Goal: Task Accomplishment & Management: Manage account settings

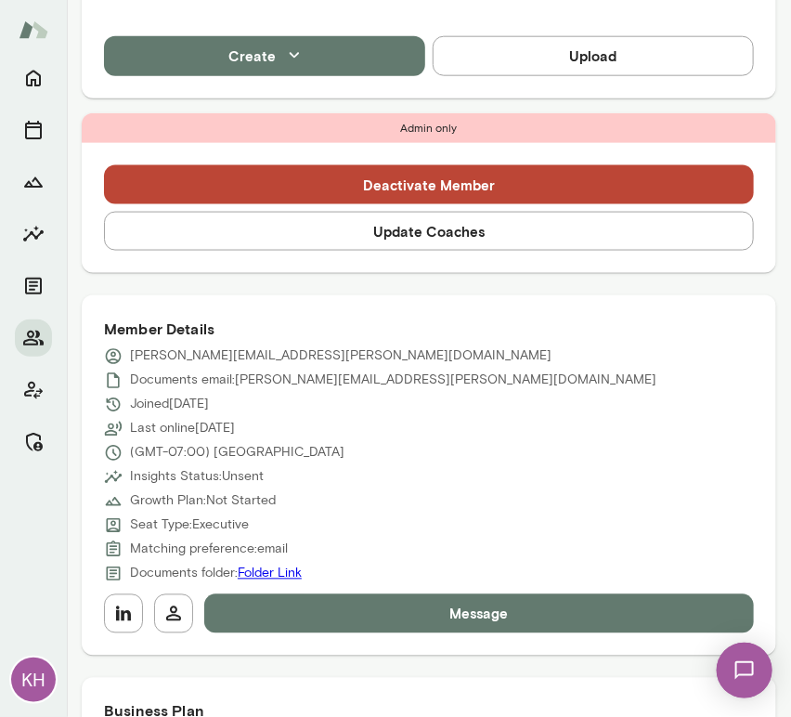
scroll to position [459, 0]
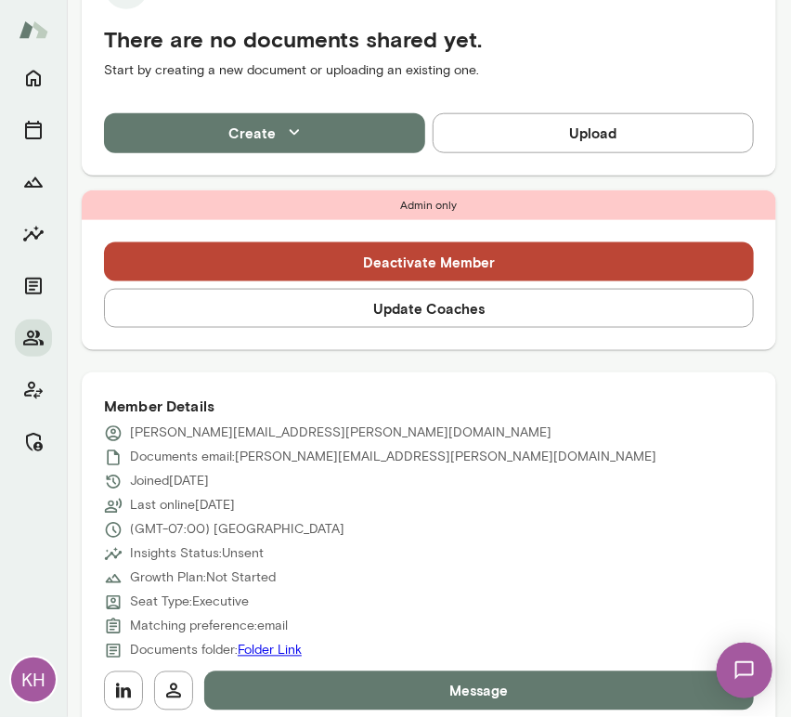
click at [389, 316] on button "Update Coaches" at bounding box center [429, 308] width 650 height 39
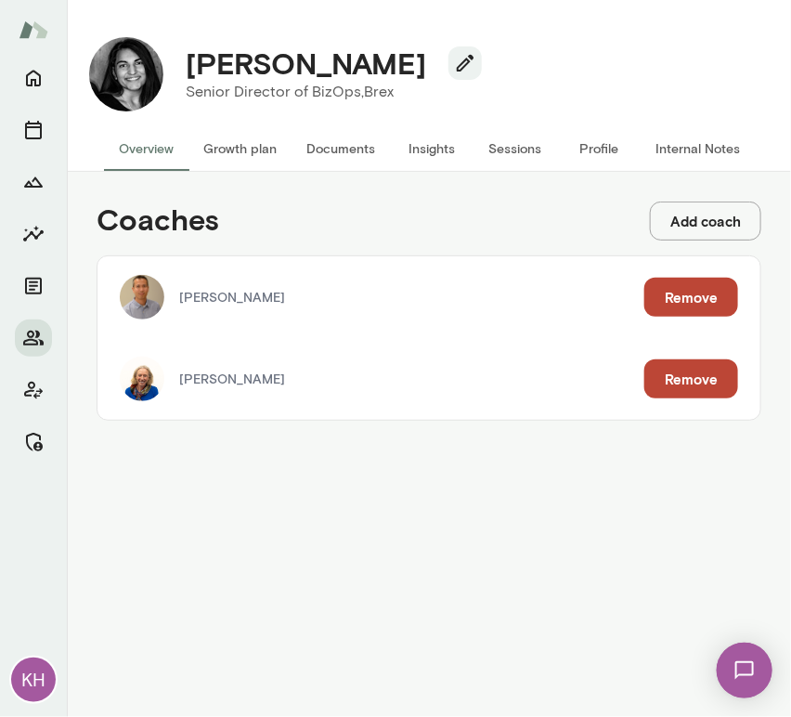
click at [714, 223] on button "Add coach" at bounding box center [705, 221] width 111 height 39
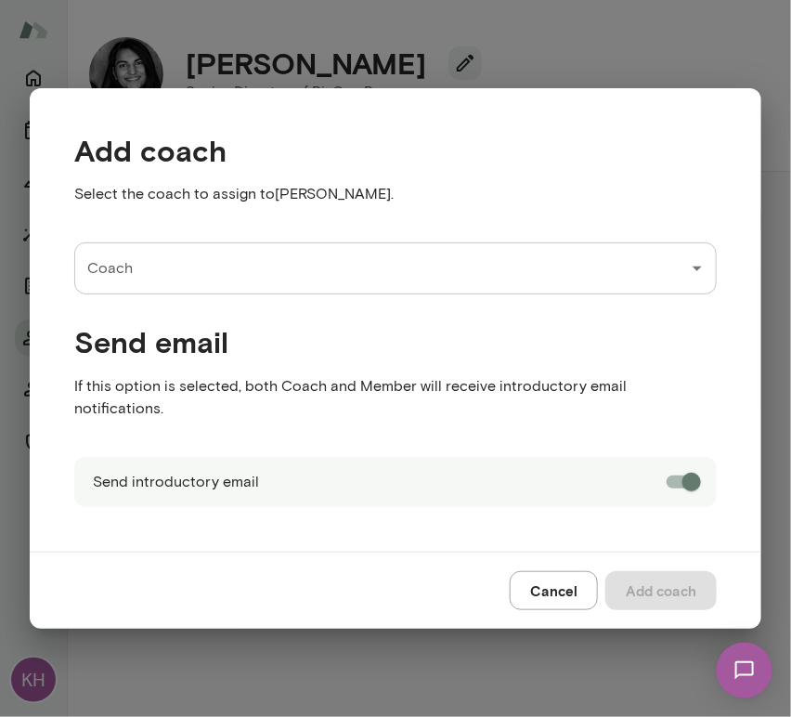
click at [267, 286] on input "Coach" at bounding box center [382, 268] width 598 height 35
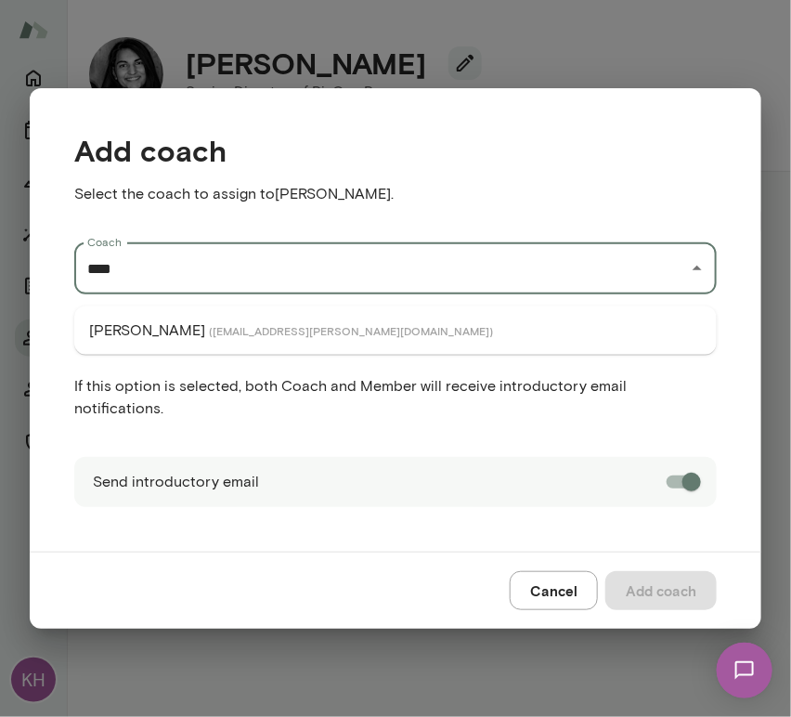
click at [214, 332] on span "( [EMAIL_ADDRESS][PERSON_NAME][DOMAIN_NAME] )" at bounding box center [351, 330] width 284 height 15
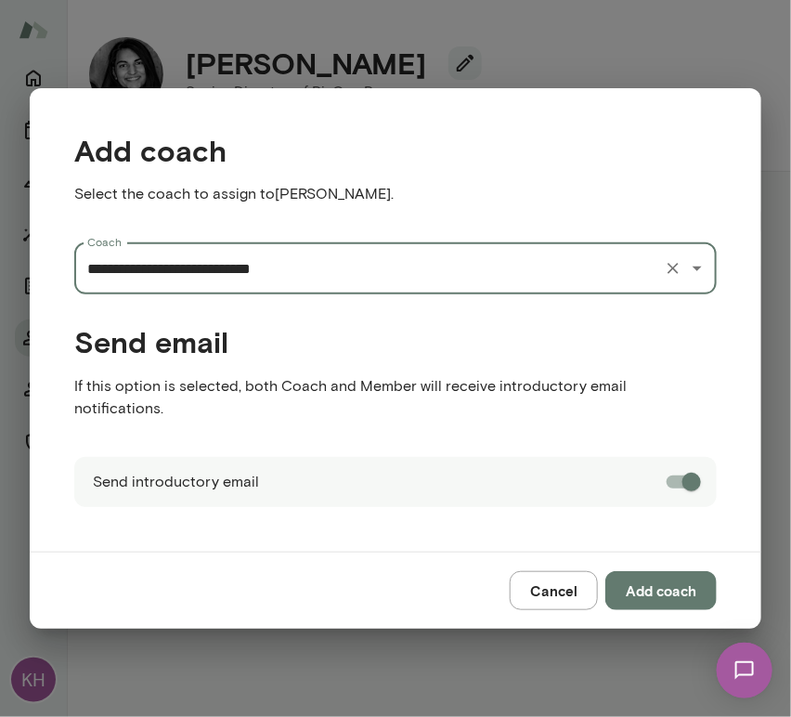
type input "**********"
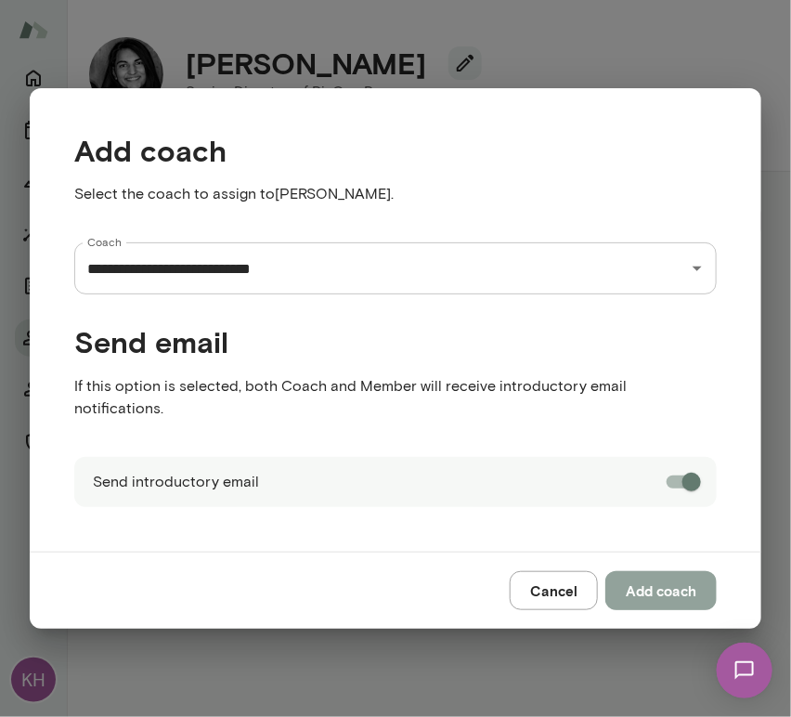
click at [655, 582] on button "Add coach" at bounding box center [661, 590] width 111 height 39
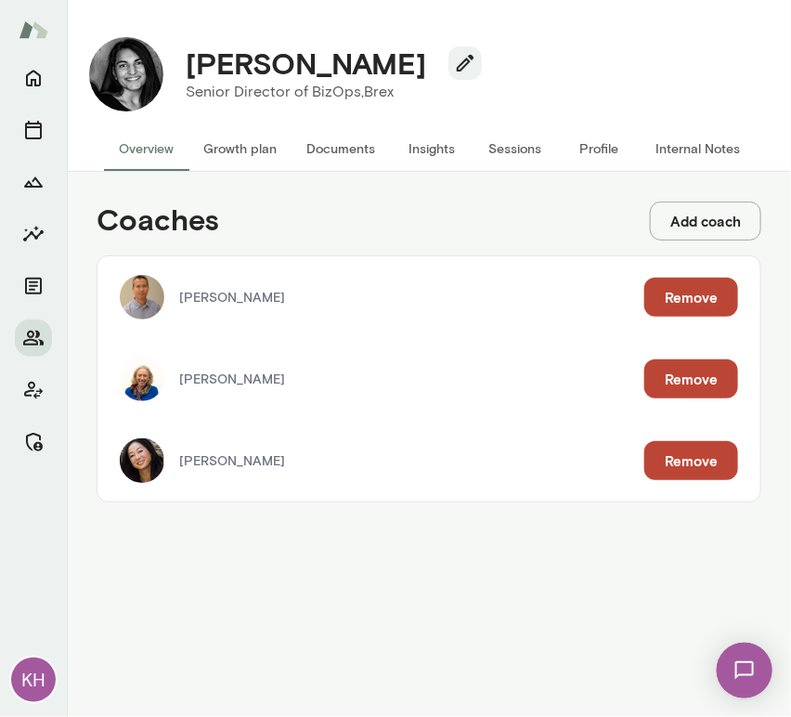
click at [522, 150] on button "Sessions" at bounding box center [516, 148] width 84 height 45
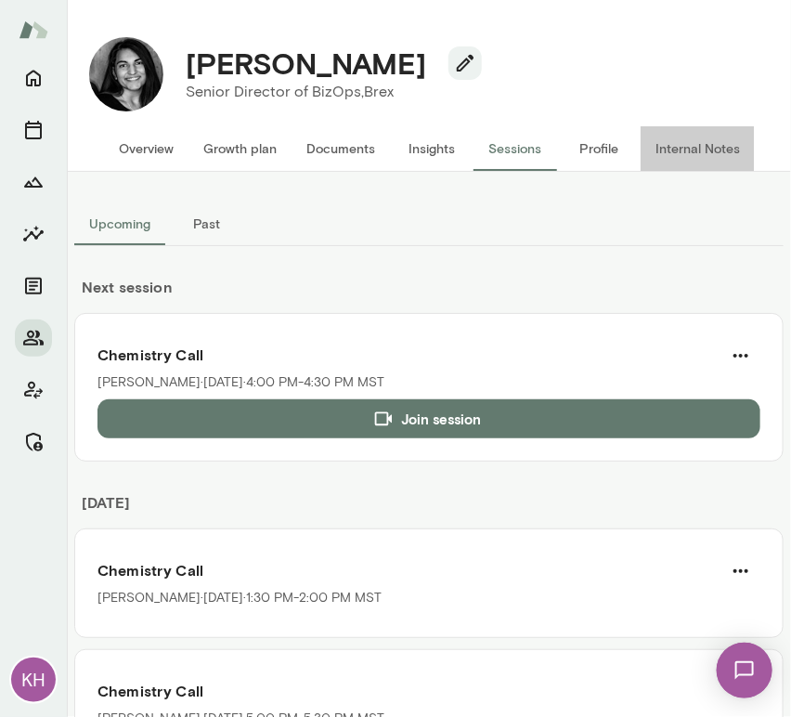
click at [701, 141] on button "Internal Notes" at bounding box center [698, 148] width 114 height 45
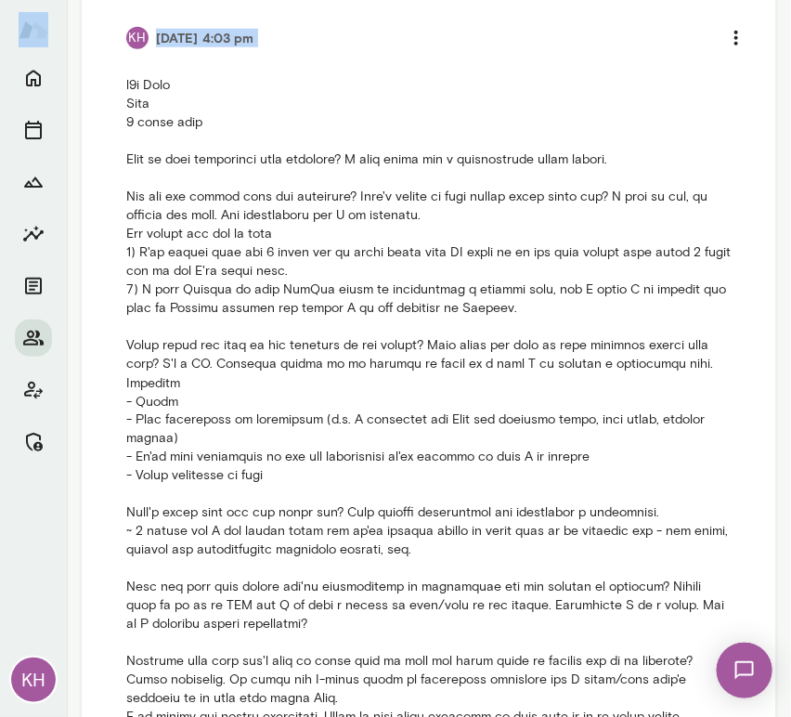
scroll to position [580, 0]
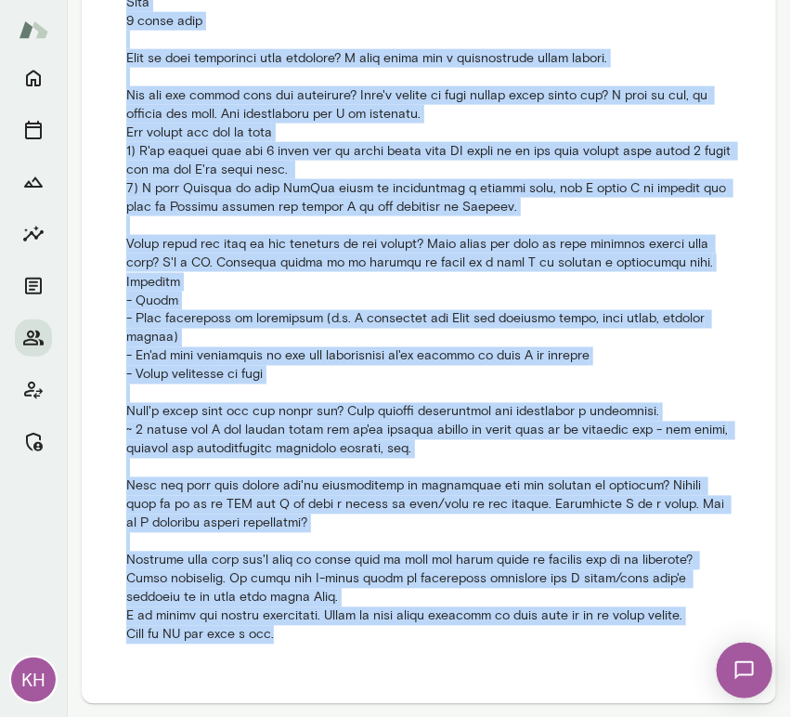
drag, startPoint x: 119, startPoint y: 195, endPoint x: 323, endPoint y: 657, distance: 504.8
click at [323, 657] on li "KH 9/02/25 at 4:03 pm" at bounding box center [429, 281] width 650 height 772
copy p "b2b Brex Exec 6 month term What is your experience with coaching? I have never …"
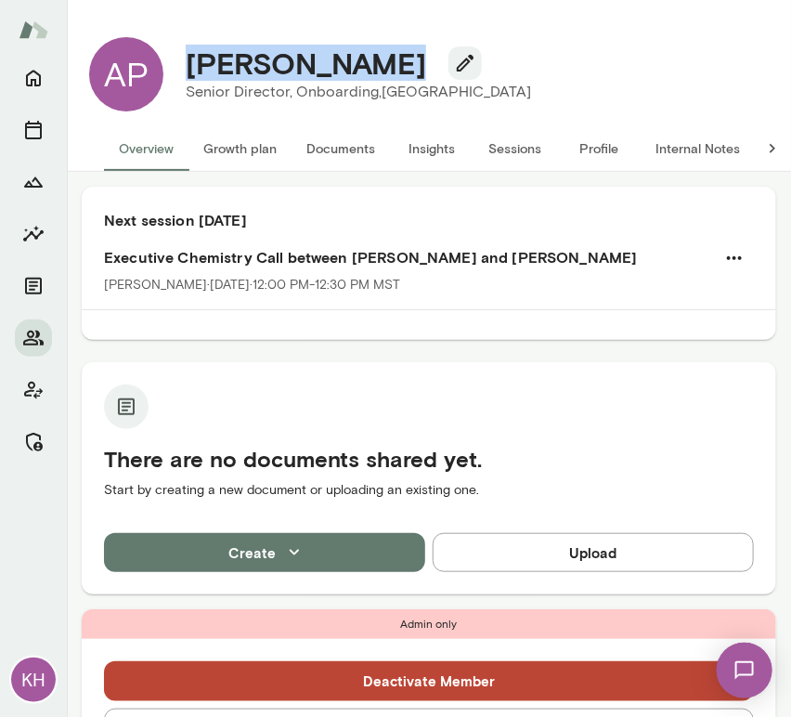
click at [528, 154] on button "Sessions" at bounding box center [516, 148] width 84 height 45
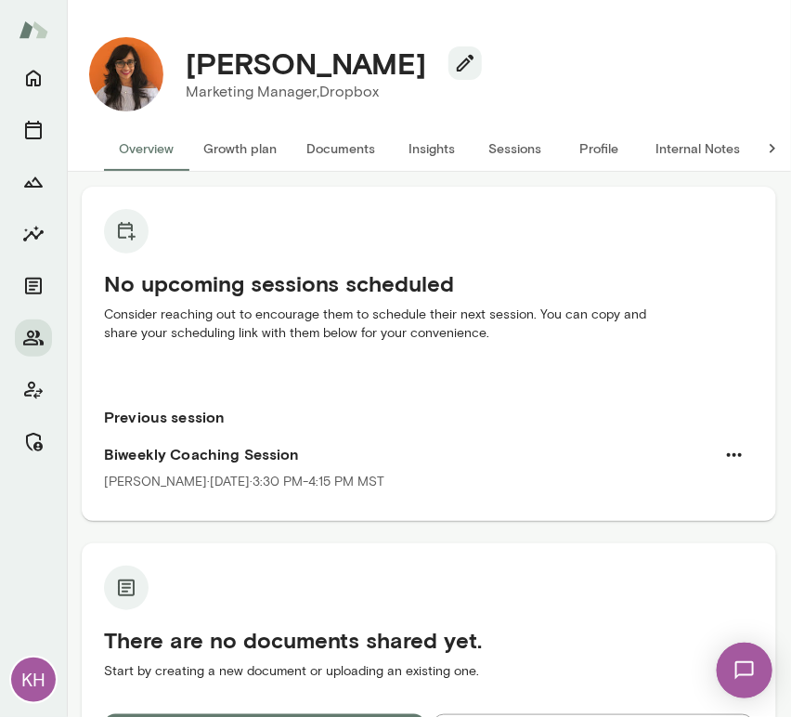
click at [514, 148] on button "Sessions" at bounding box center [516, 148] width 84 height 45
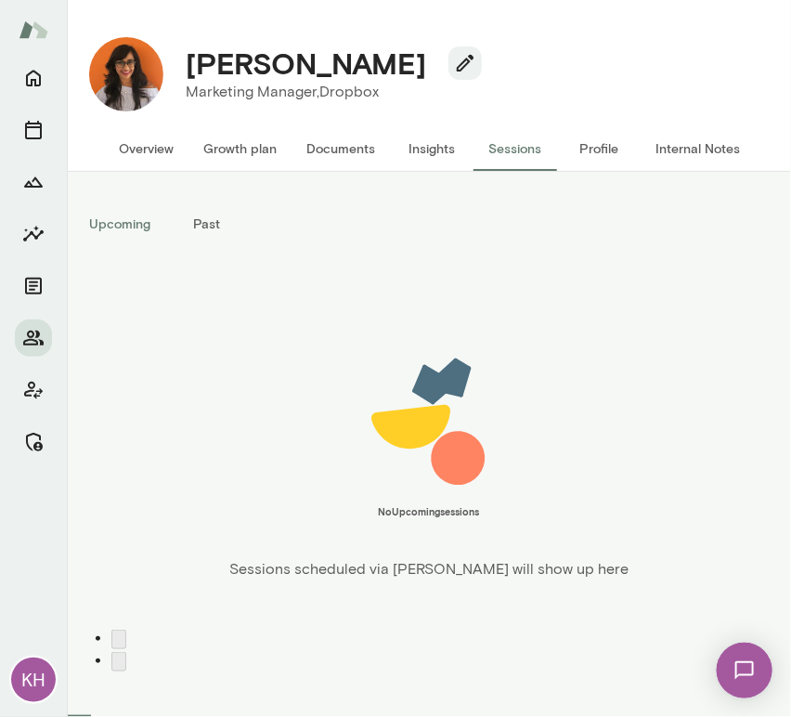
click at [206, 230] on button "Past" at bounding box center [207, 224] width 84 height 45
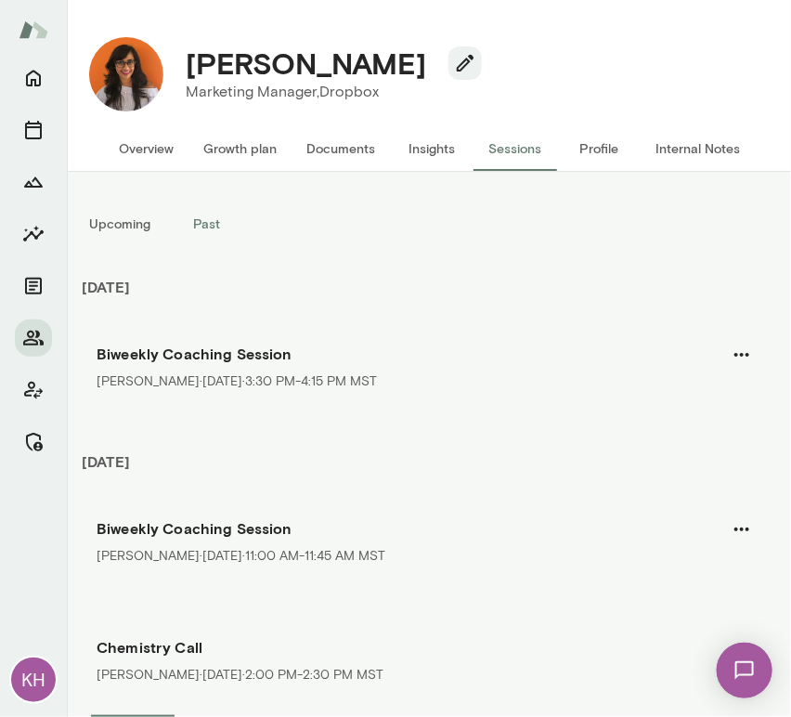
scroll to position [174, 0]
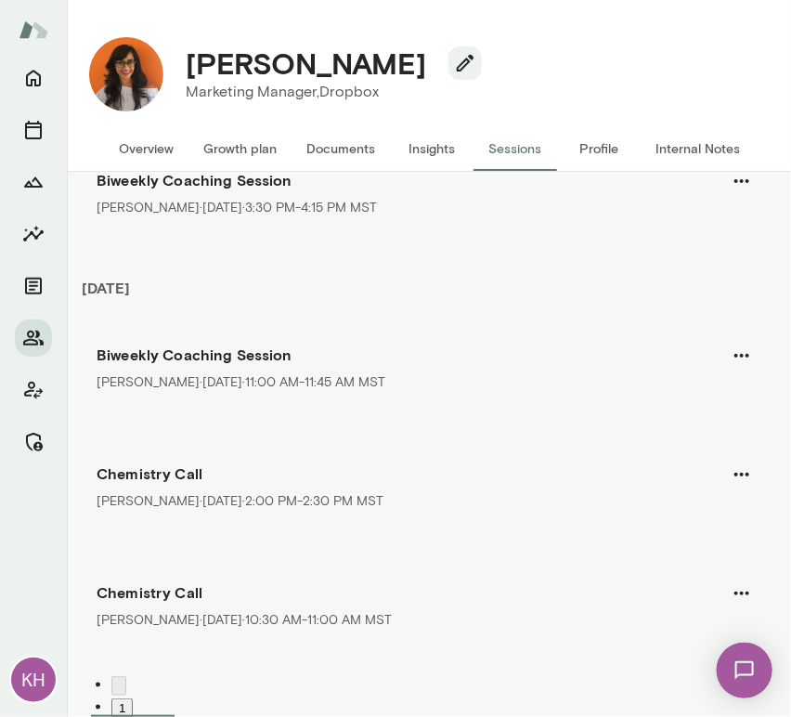
click at [149, 152] on button "Overview" at bounding box center [146, 148] width 85 height 45
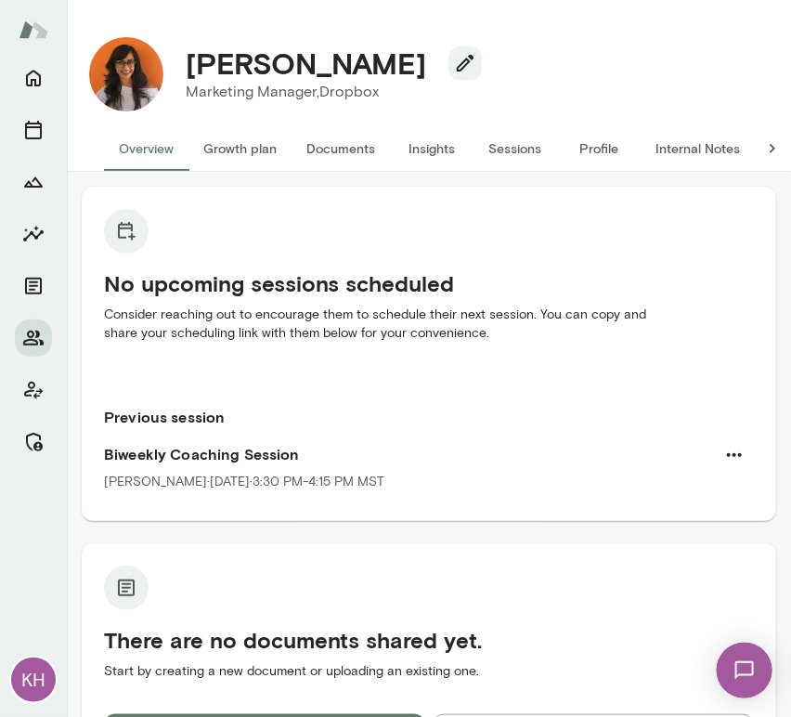
click at [500, 133] on button "Sessions" at bounding box center [516, 148] width 84 height 45
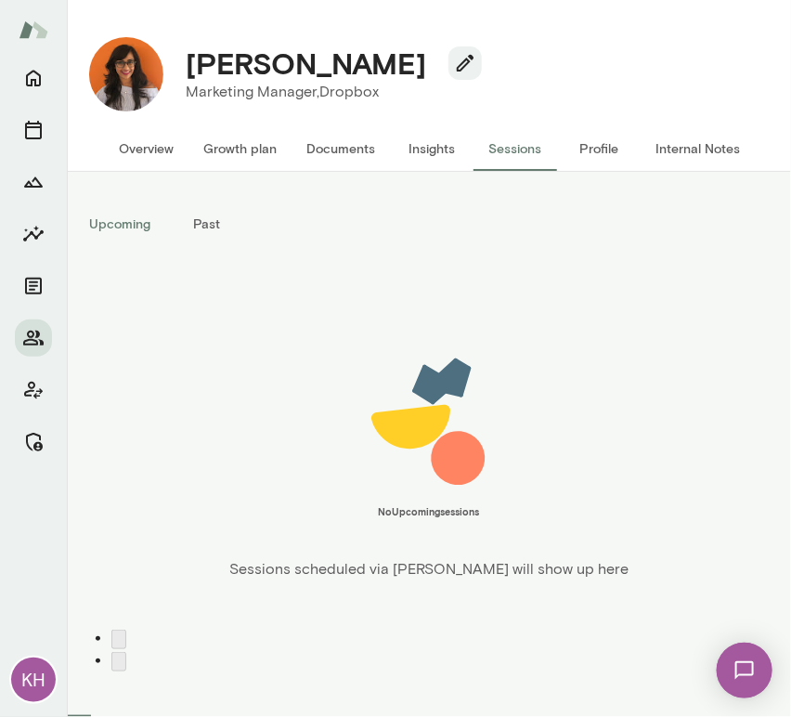
click at [220, 220] on button "Past" at bounding box center [207, 224] width 84 height 45
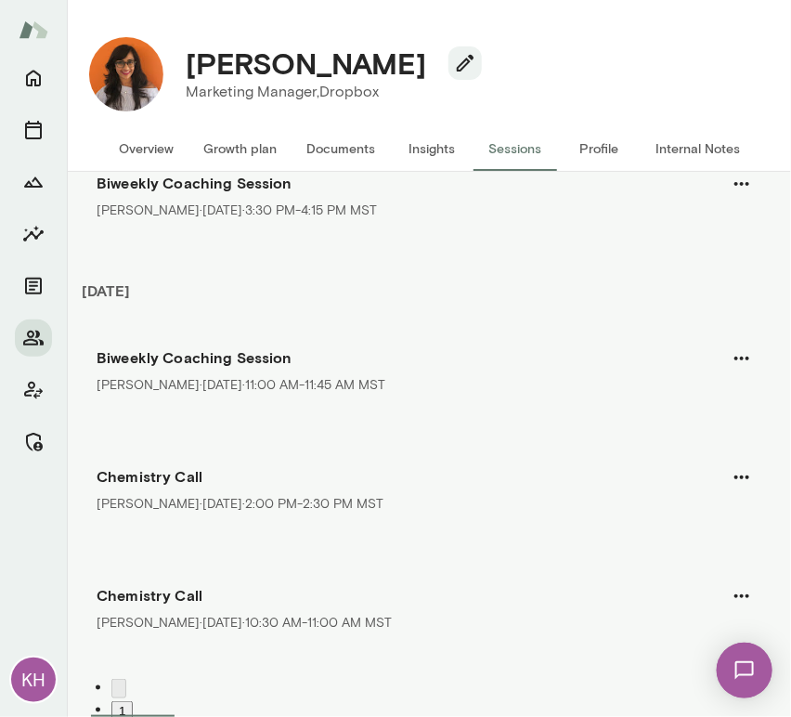
scroll to position [174, 0]
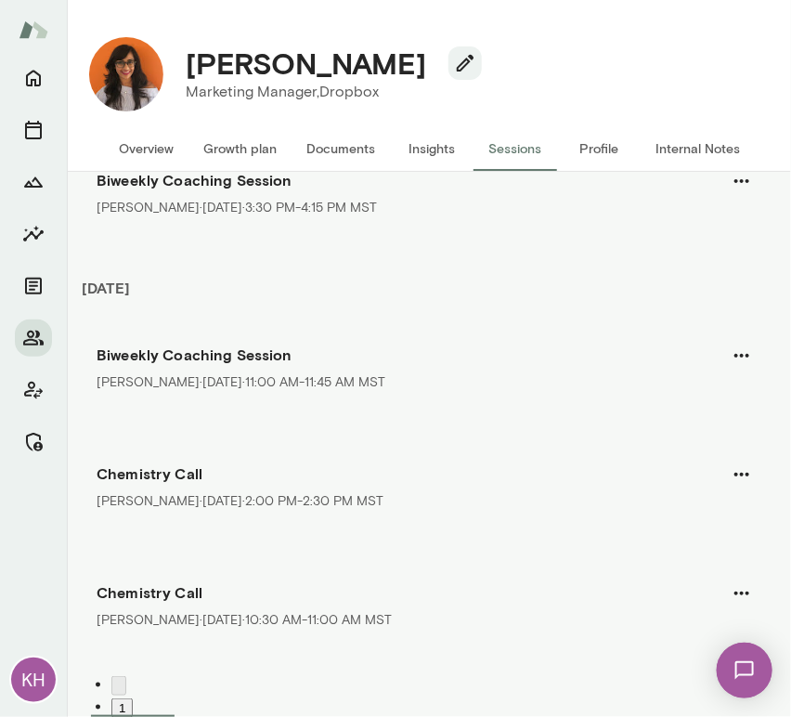
click at [580, 281] on h6 "June 2025" at bounding box center [429, 295] width 710 height 37
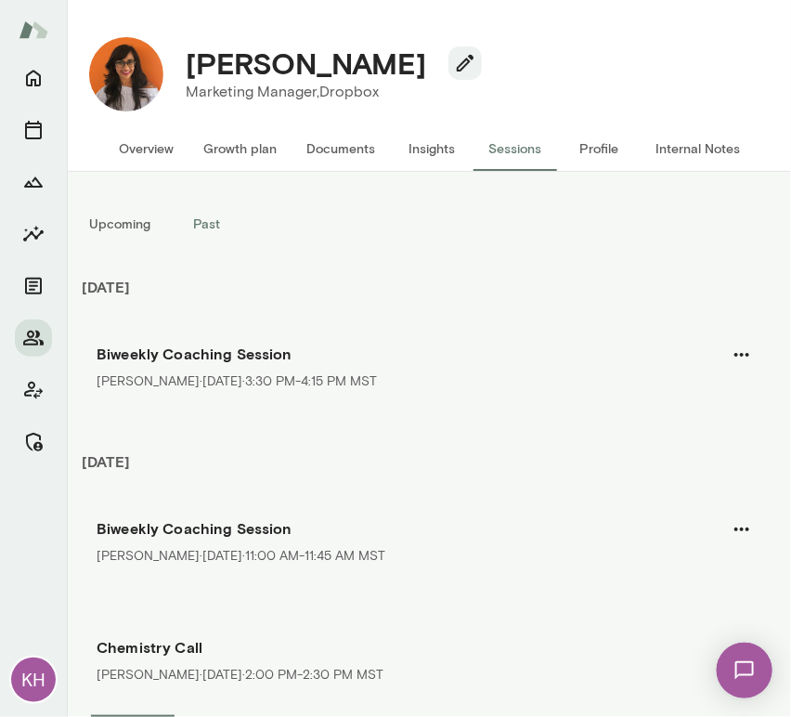
scroll to position [4, 0]
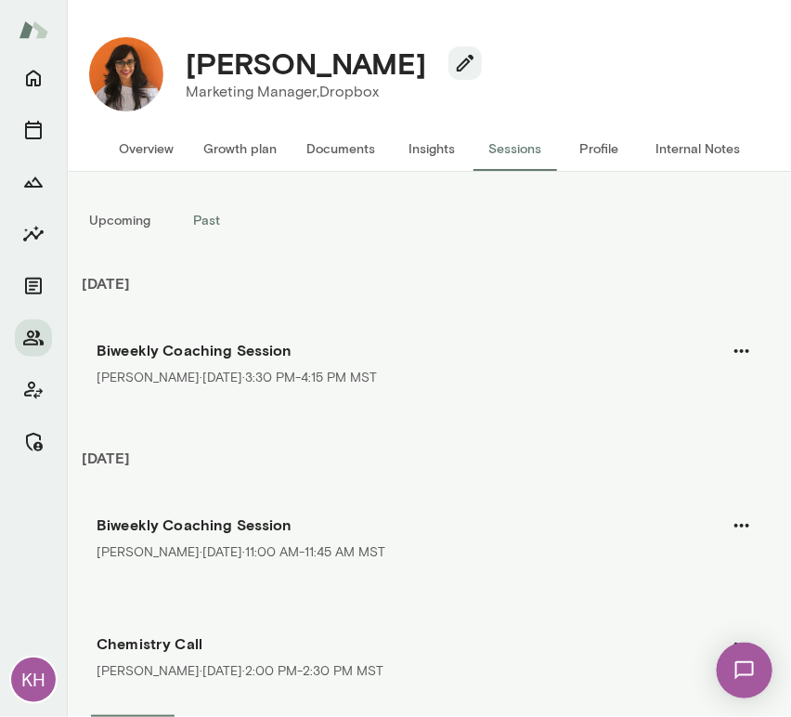
click at [134, 156] on button "Overview" at bounding box center [146, 148] width 85 height 45
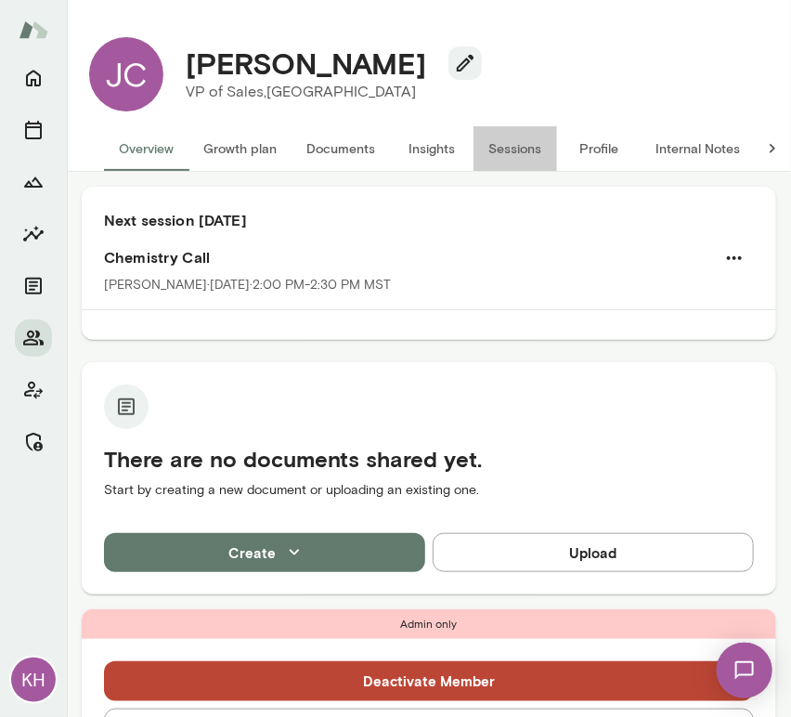
click at [502, 147] on button "Sessions" at bounding box center [516, 148] width 84 height 45
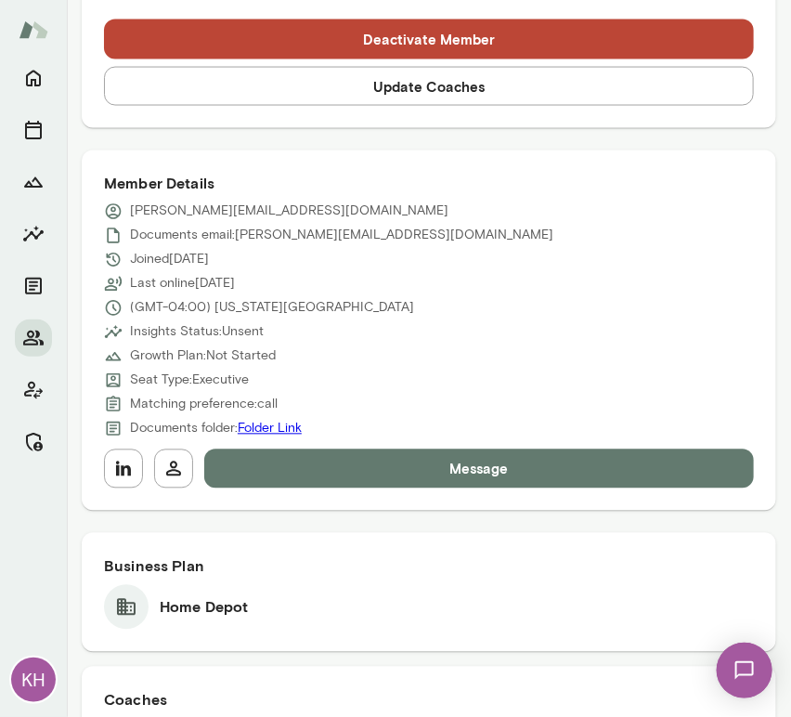
scroll to position [547, 0]
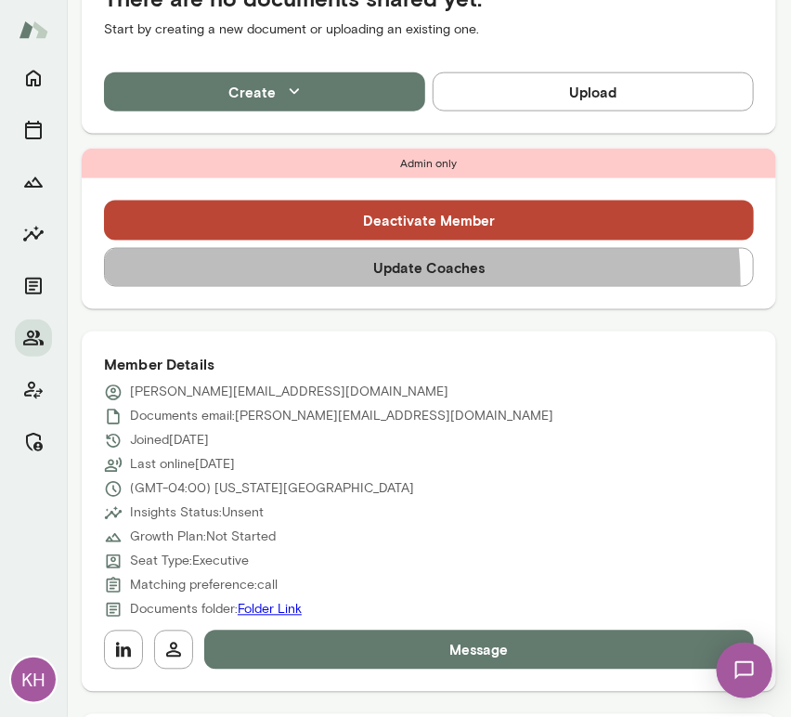
click at [410, 281] on button "Update Coaches" at bounding box center [429, 267] width 650 height 39
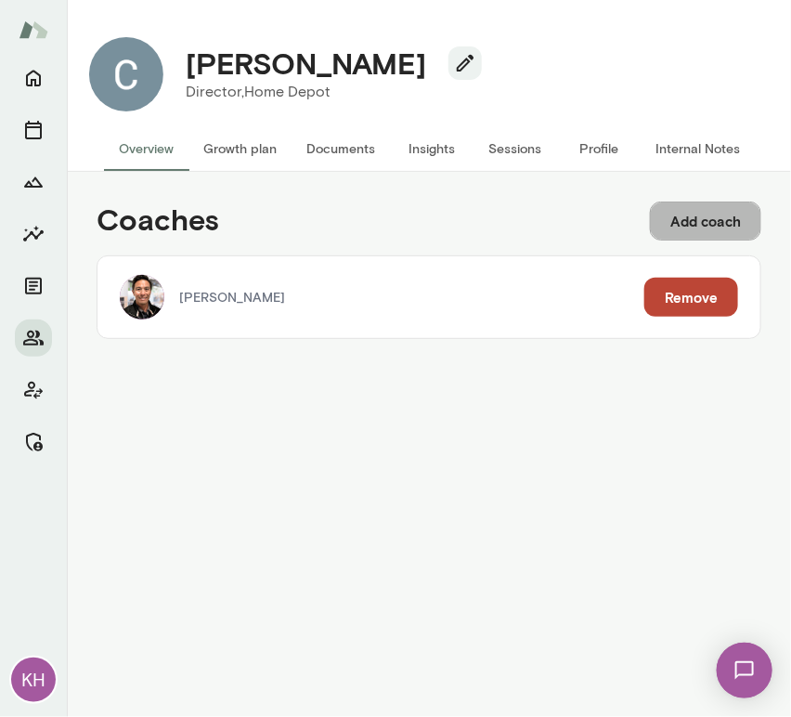
click at [710, 219] on button "Add coach" at bounding box center [705, 221] width 111 height 39
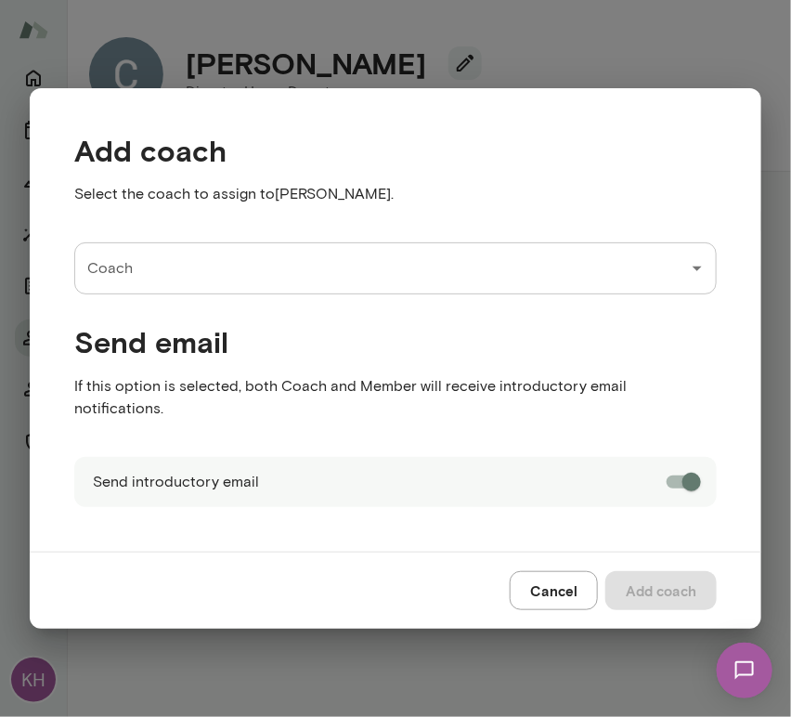
click at [342, 286] on input "Coach" at bounding box center [382, 268] width 598 height 35
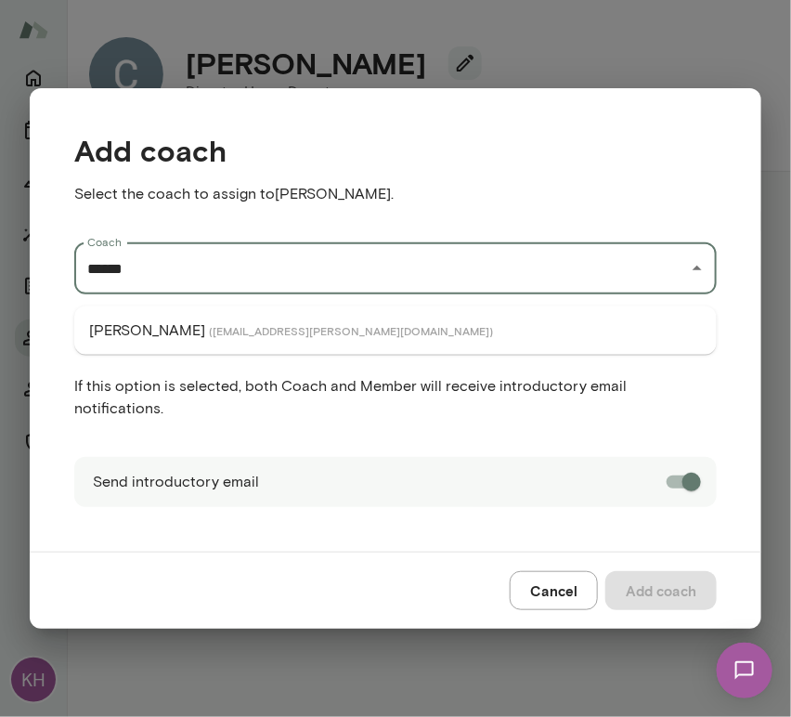
click at [241, 325] on span "( monicaaggarwal@mento.co )" at bounding box center [351, 330] width 284 height 15
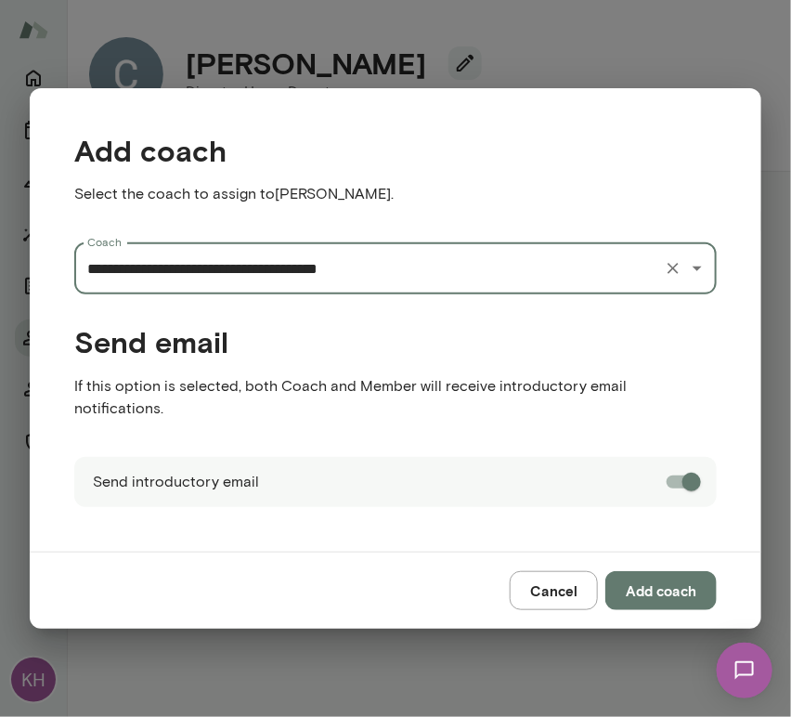
type input "**********"
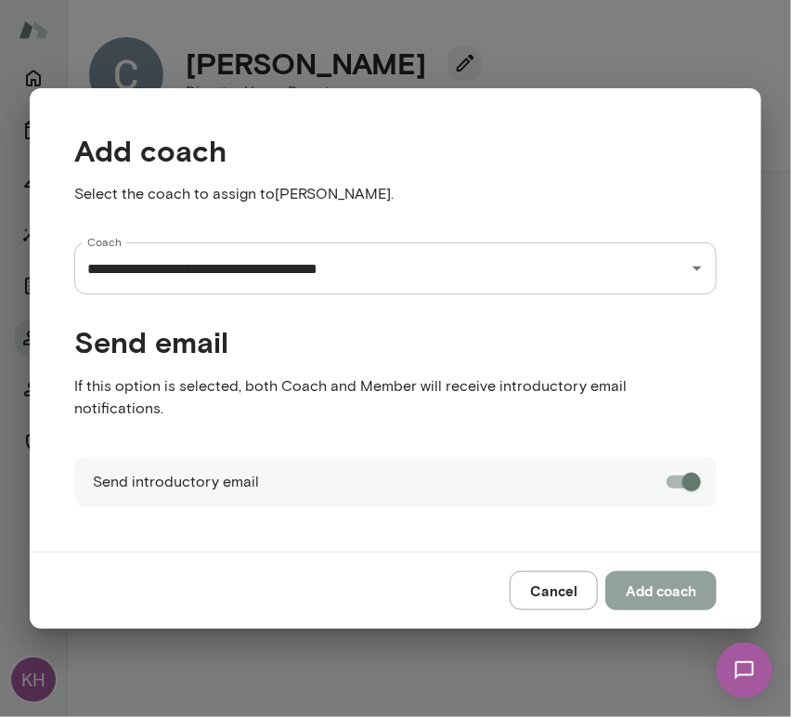
click at [652, 584] on button "Add coach" at bounding box center [661, 590] width 111 height 39
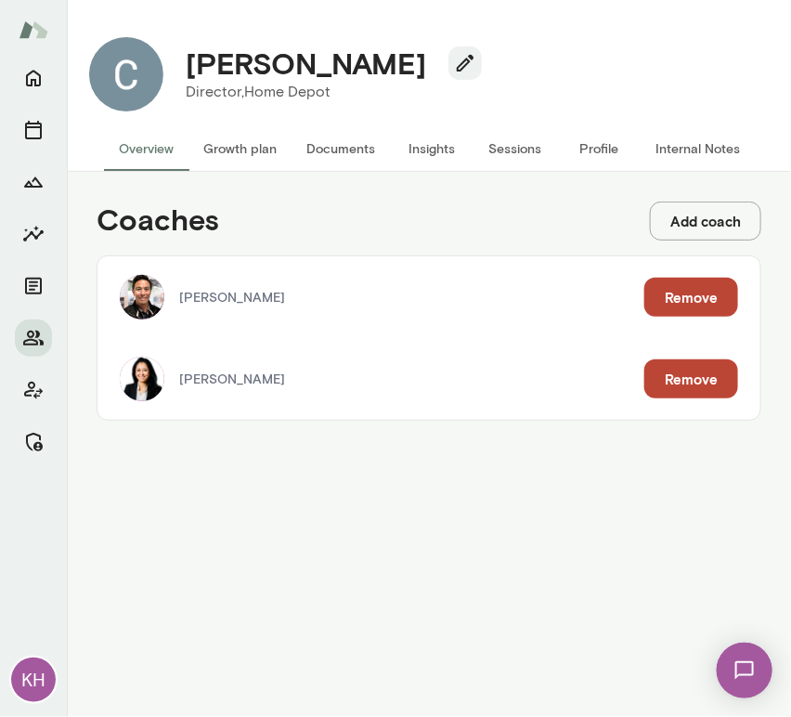
click at [216, 151] on button "Growth plan" at bounding box center [240, 148] width 103 height 45
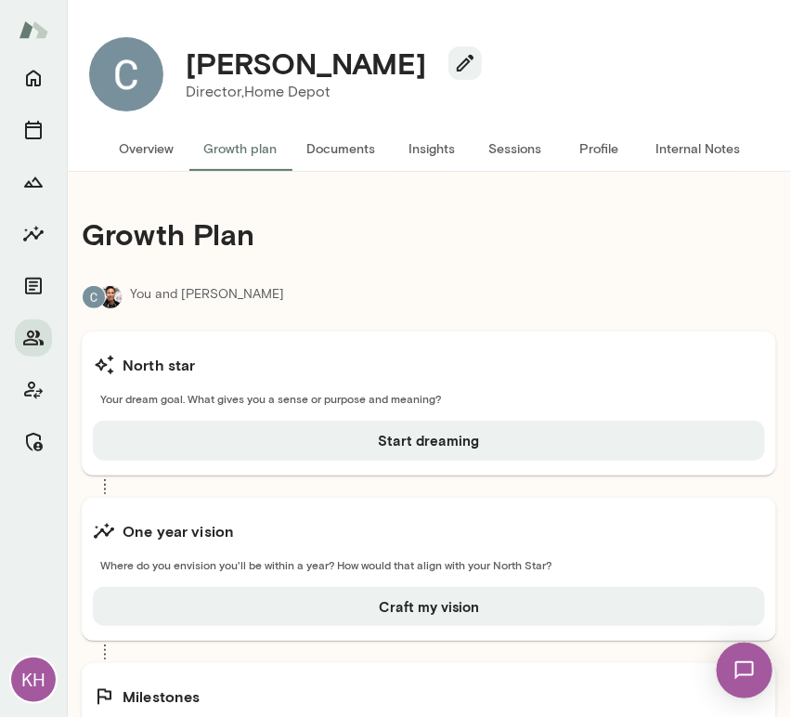
click at [141, 147] on button "Overview" at bounding box center [146, 148] width 85 height 45
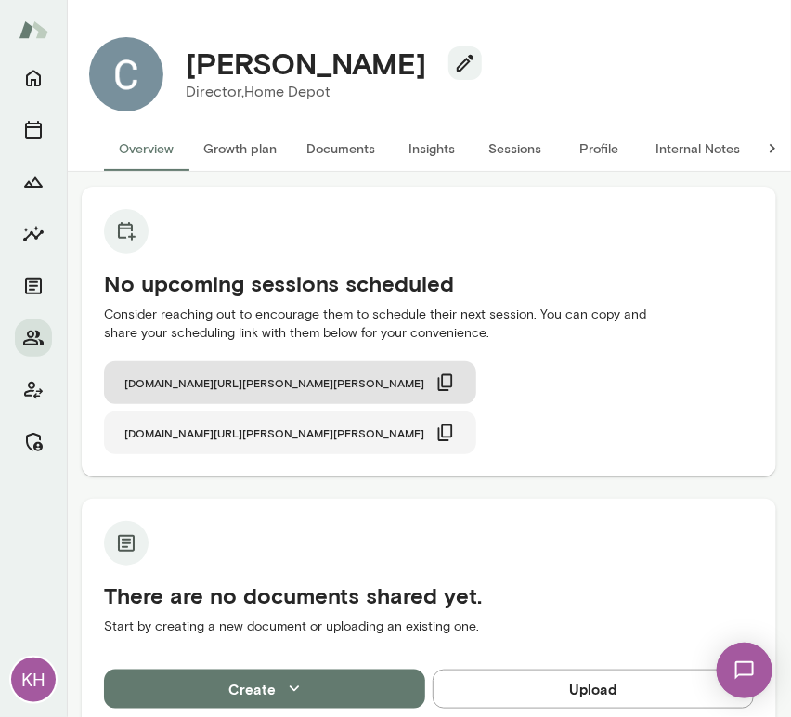
click at [456, 423] on icon "button" at bounding box center [446, 433] width 20 height 20
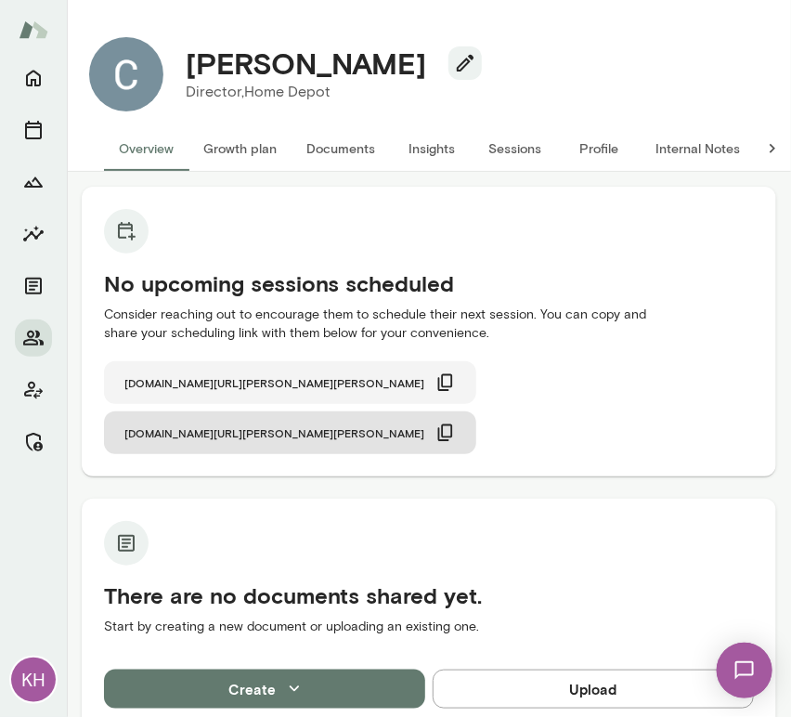
click at [436, 382] on icon "button" at bounding box center [446, 382] width 20 height 20
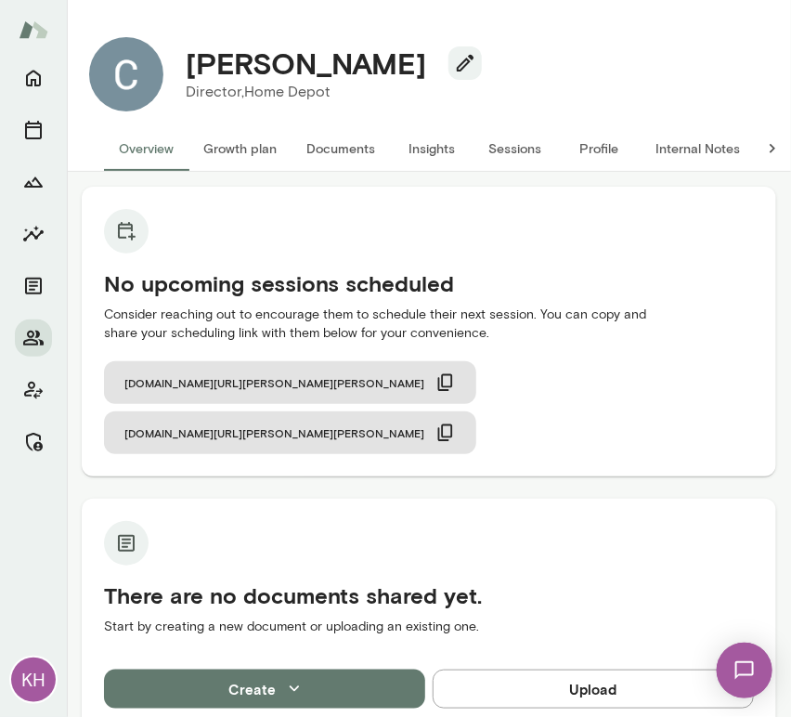
click at [695, 142] on button "Internal Notes" at bounding box center [698, 148] width 114 height 45
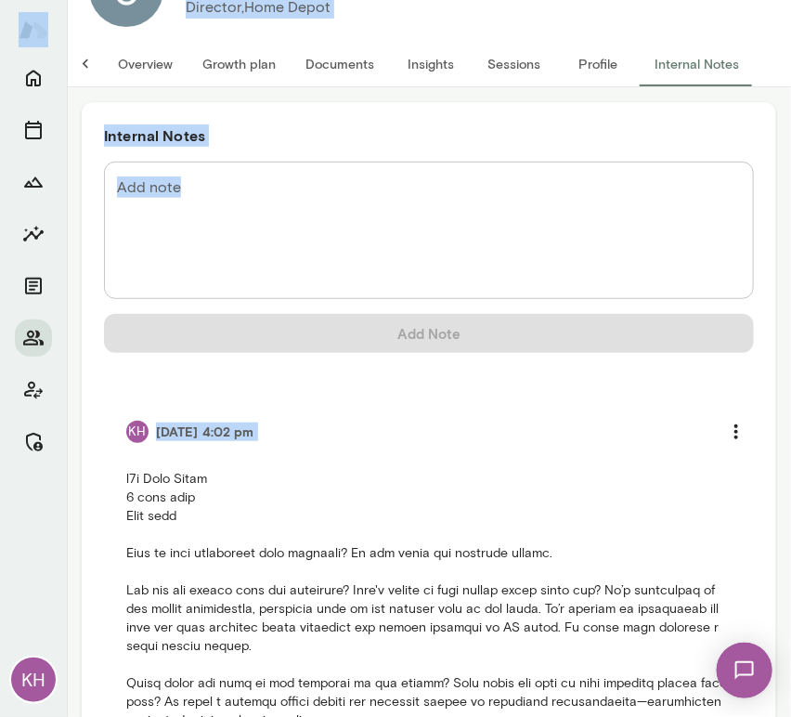
scroll to position [394, 0]
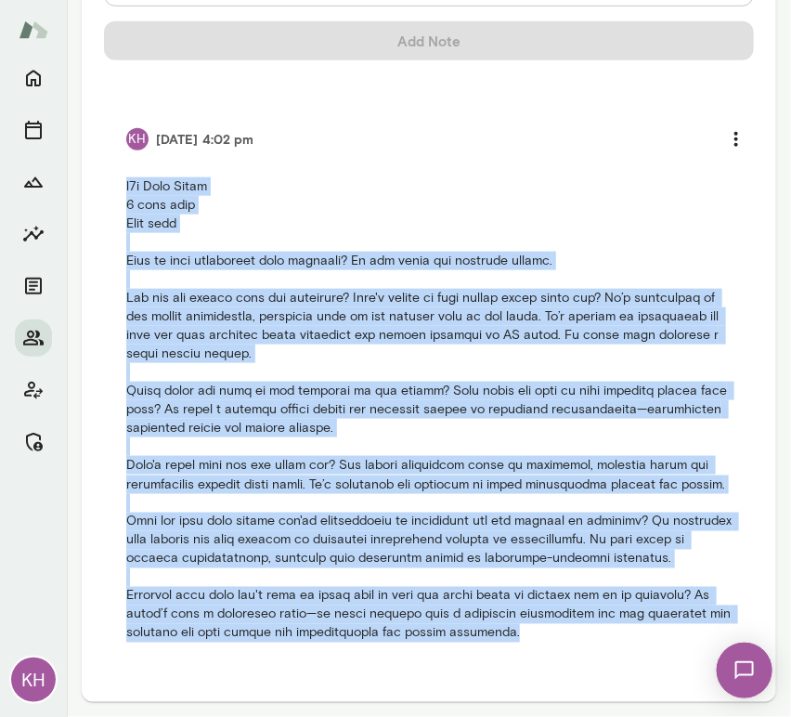
drag, startPoint x: 124, startPoint y: 477, endPoint x: 581, endPoint y: 638, distance: 485.3
click at [581, 638] on li "KH 8/21/25 at 4:02 pm" at bounding box center [429, 381] width 650 height 567
copy p "b2b Home Depot 1 year term Exec seat What is your experience with coaching? He …"
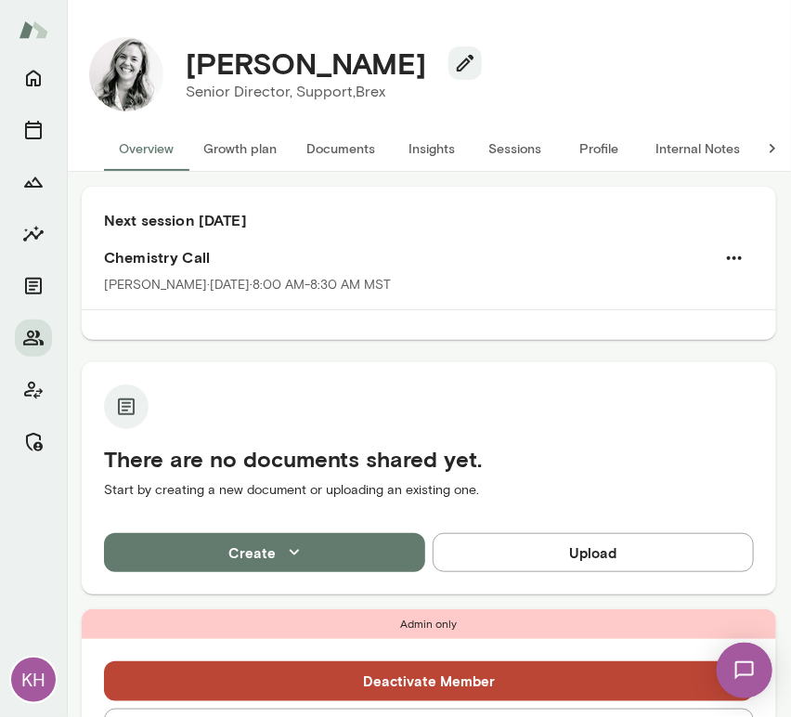
click at [531, 148] on button "Sessions" at bounding box center [516, 148] width 84 height 45
